Goal: Task Accomplishment & Management: Manage account settings

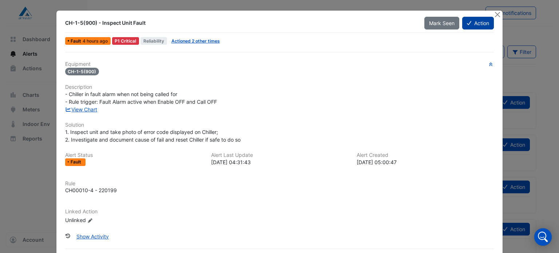
click at [467, 19] on button "Action" at bounding box center [478, 23] width 32 height 13
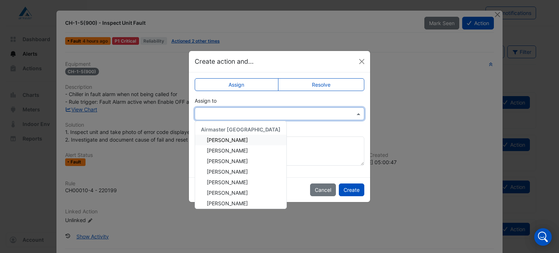
click at [266, 110] on input "text" at bounding box center [272, 114] width 147 height 8
click at [236, 169] on span "[PERSON_NAME]" at bounding box center [227, 171] width 41 height 6
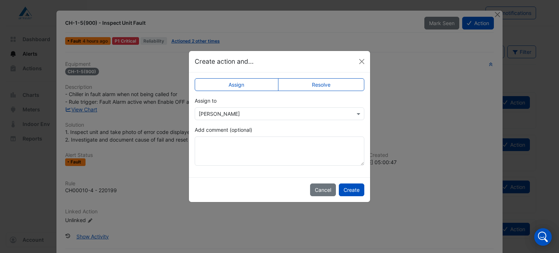
click at [312, 84] on label "Resolve" at bounding box center [321, 84] width 87 height 13
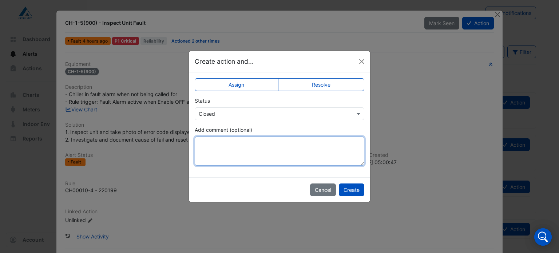
click at [267, 147] on textarea "Add comment (optional)" at bounding box center [279, 150] width 169 height 29
type textarea "**********"
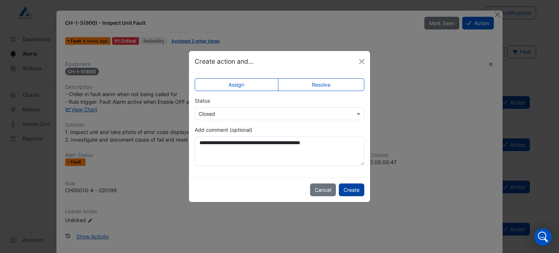
click at [346, 187] on button "Create" at bounding box center [351, 189] width 25 height 13
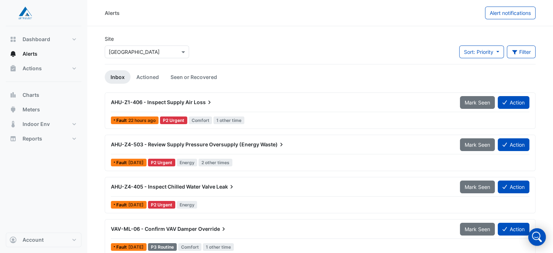
click at [205, 105] on span "Loss" at bounding box center [203, 102] width 19 height 7
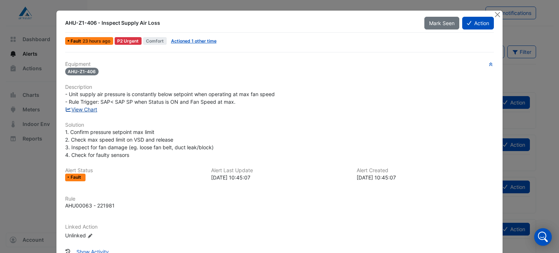
click at [83, 110] on link "View Chart" at bounding box center [81, 109] width 32 height 6
